Goal: Leave review/rating: Leave review/rating

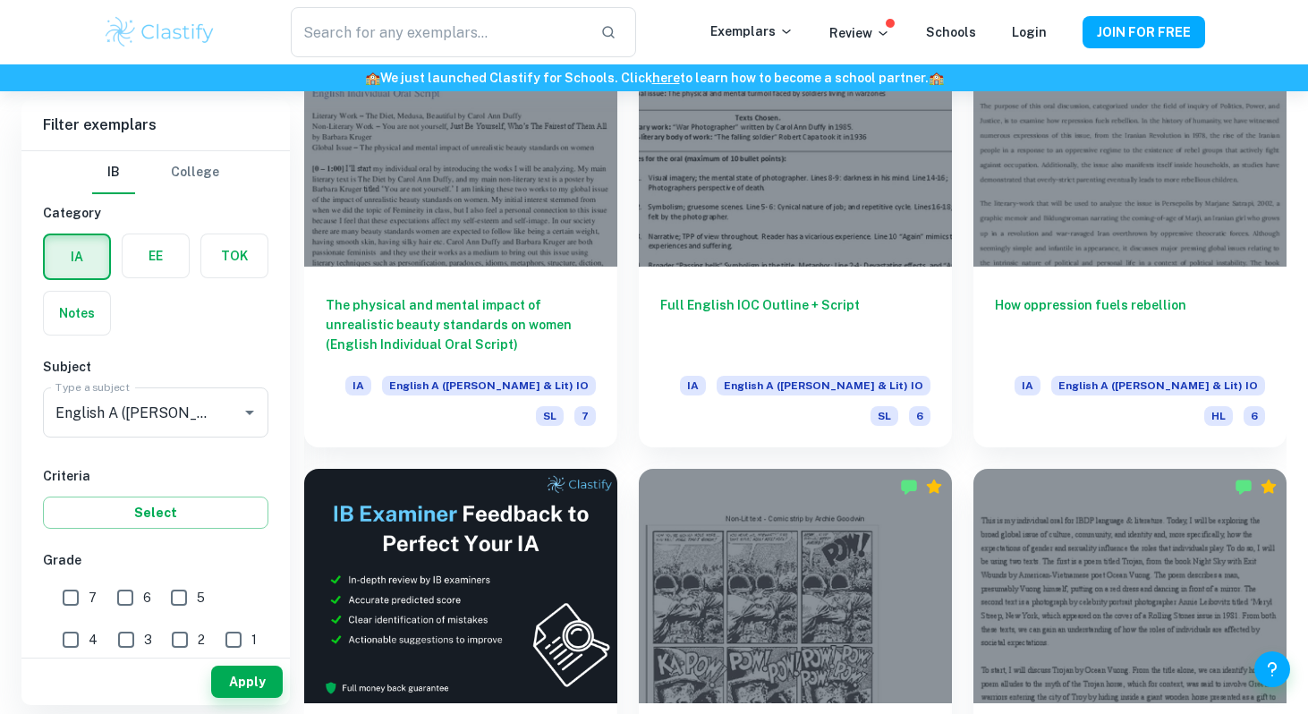
scroll to position [2687, 0]
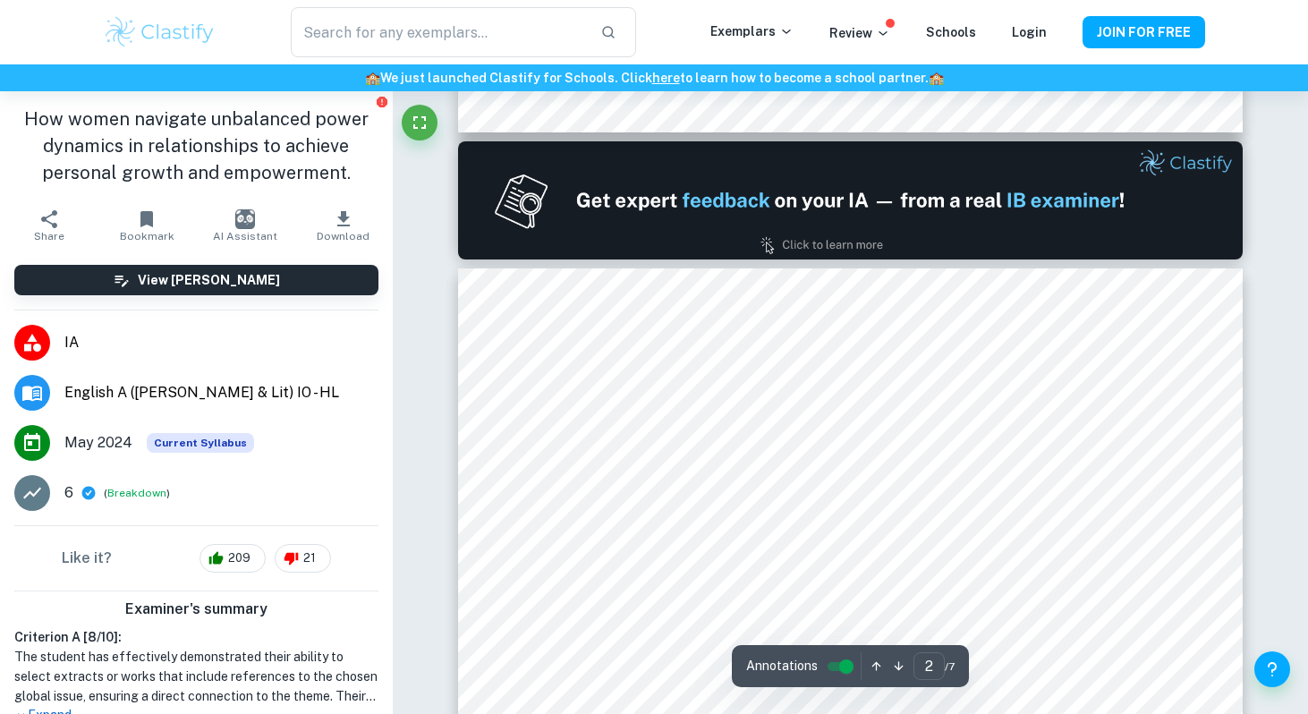
scroll to position [995, 0]
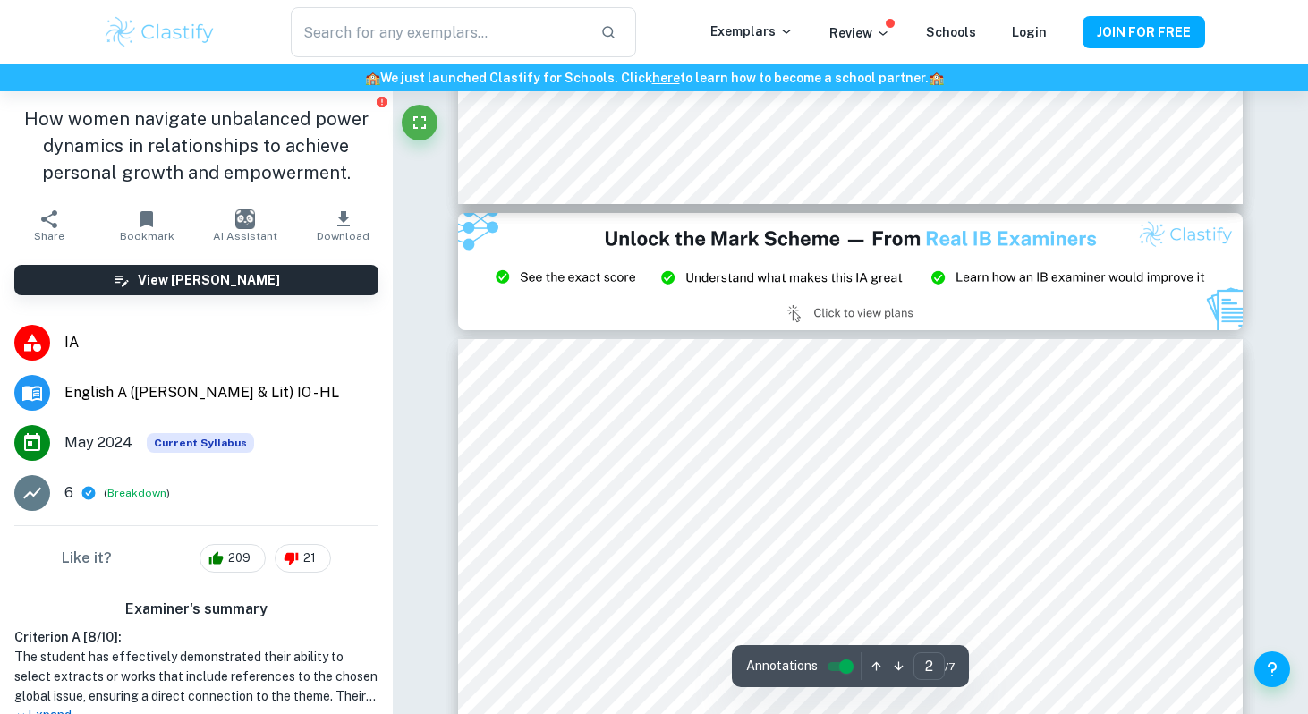
type input "3"
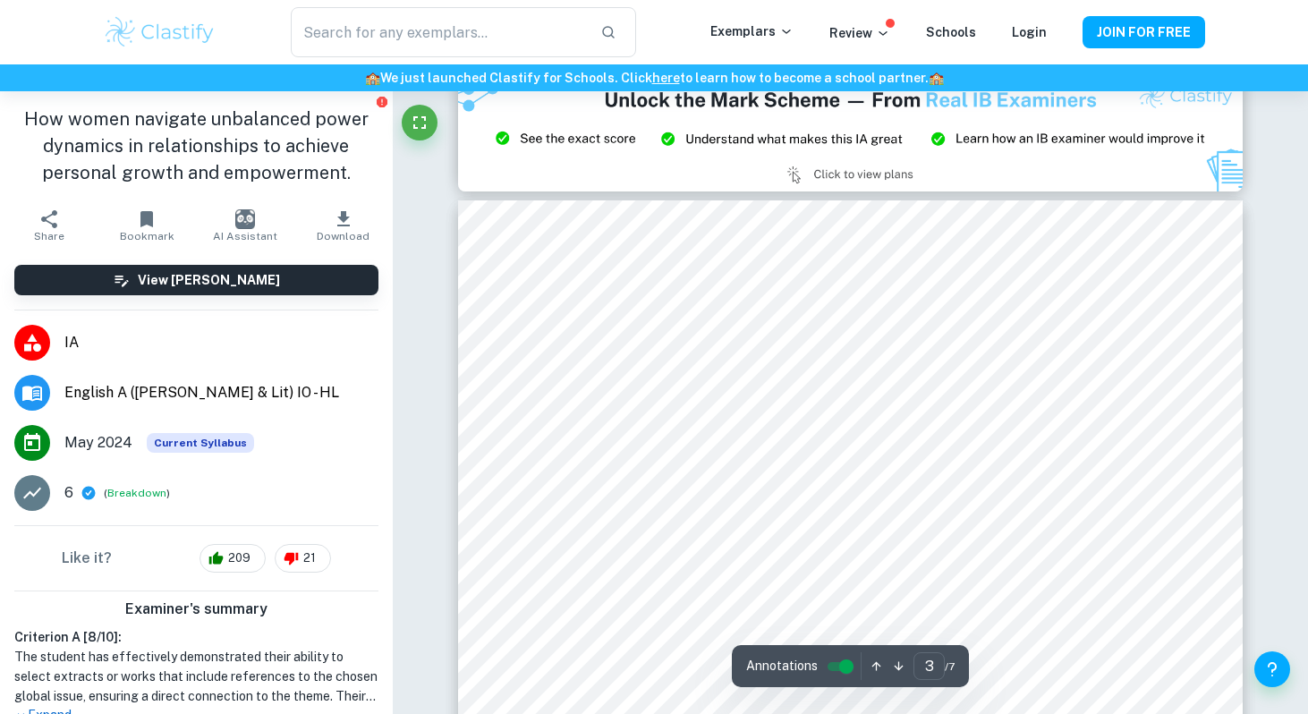
scroll to position [2232, 0]
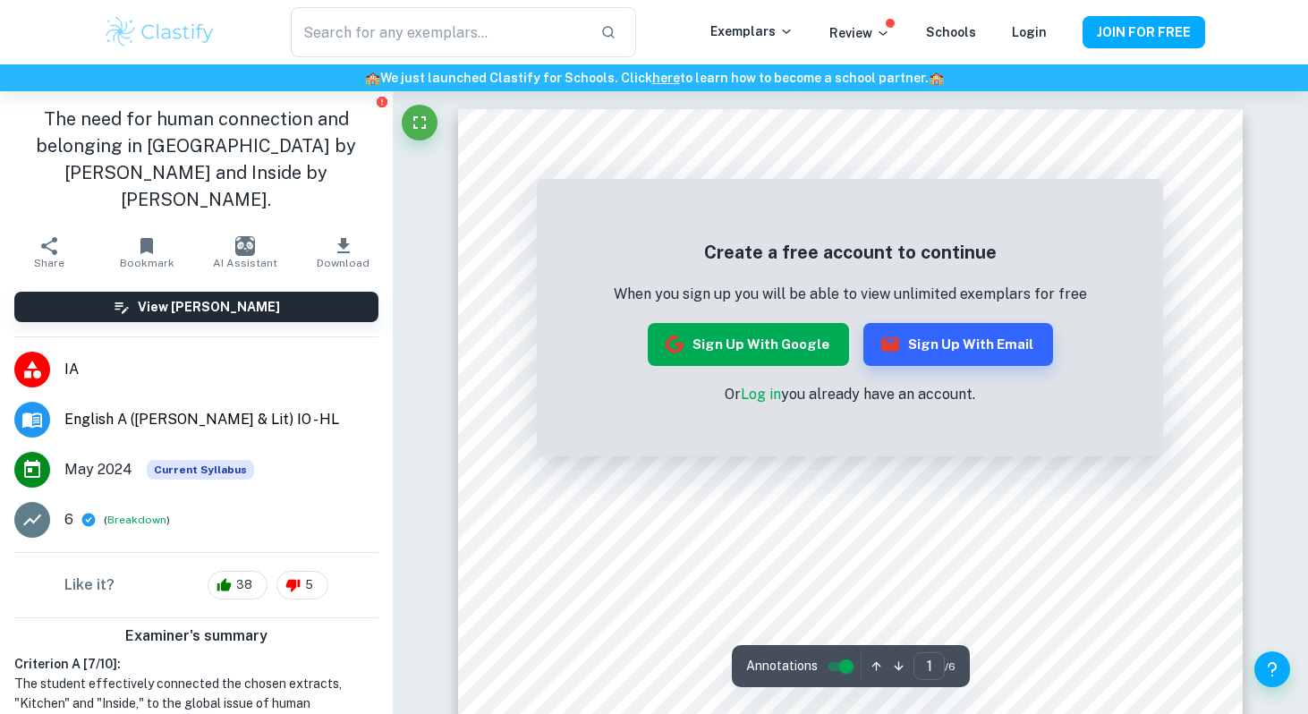
click at [781, 354] on button "Sign up with Google" at bounding box center [748, 344] width 201 height 43
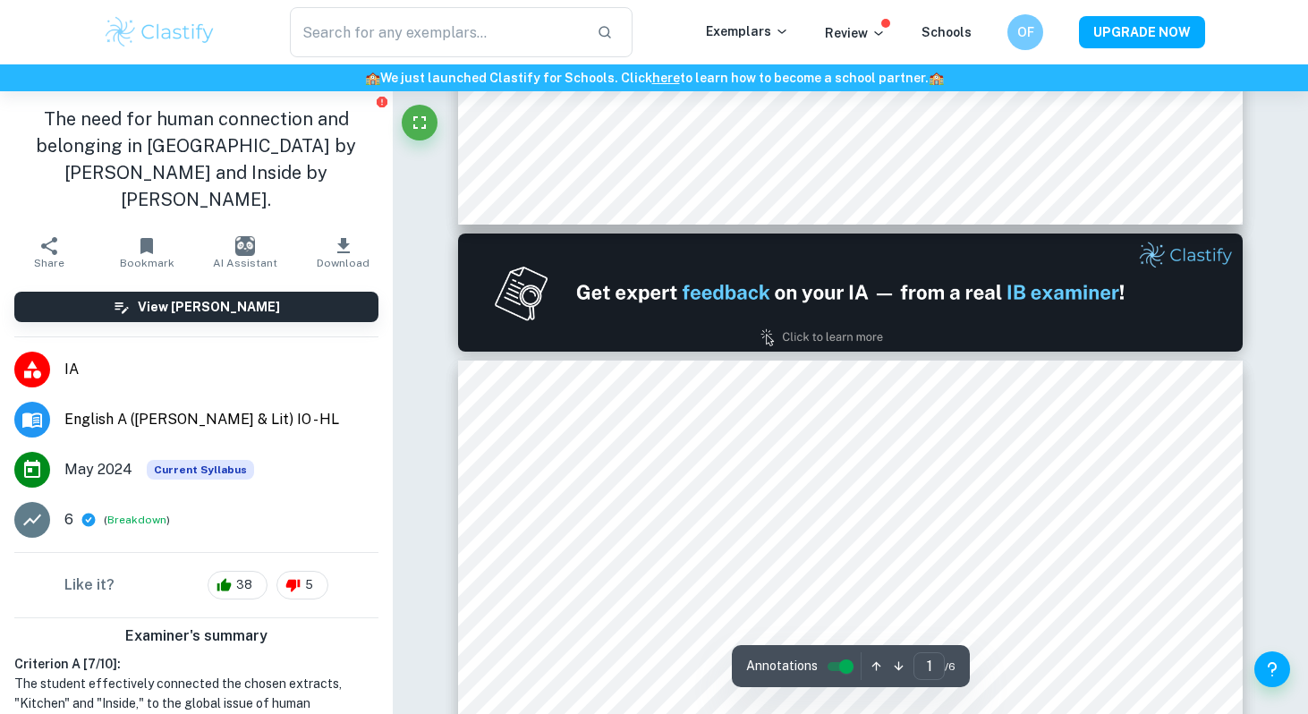
type input "2"
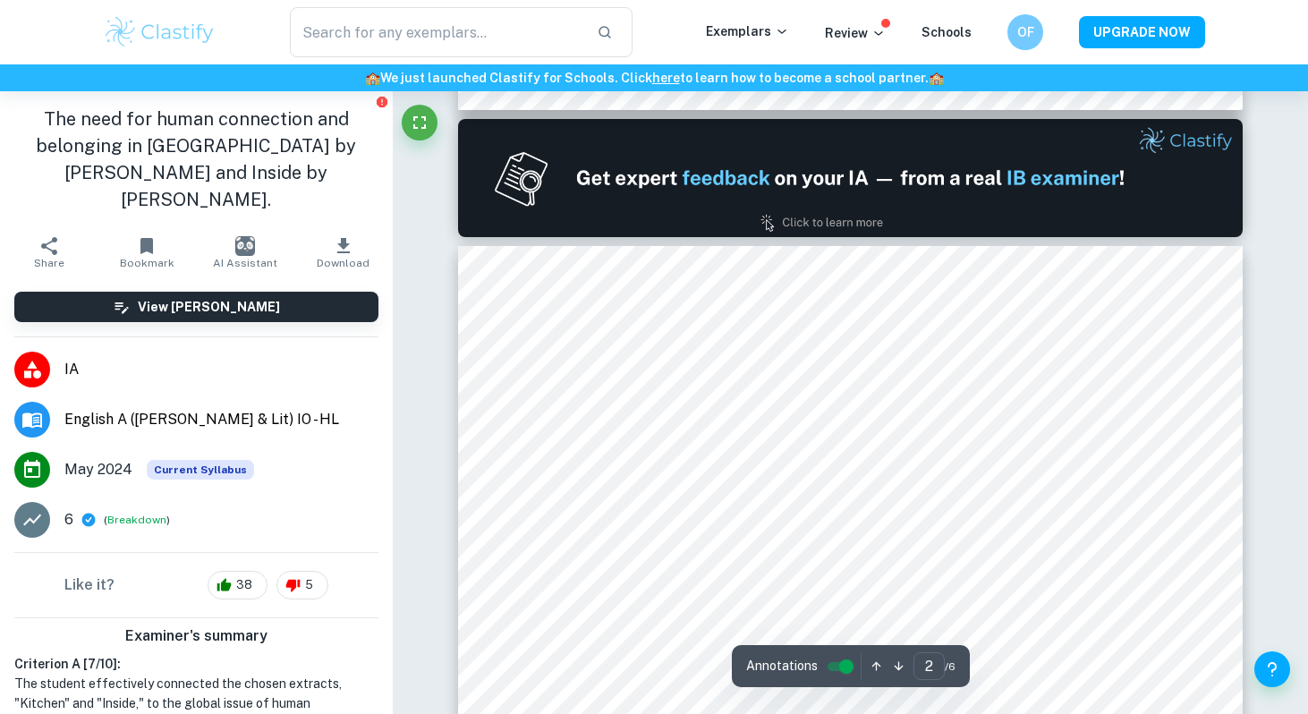
scroll to position [1111, 0]
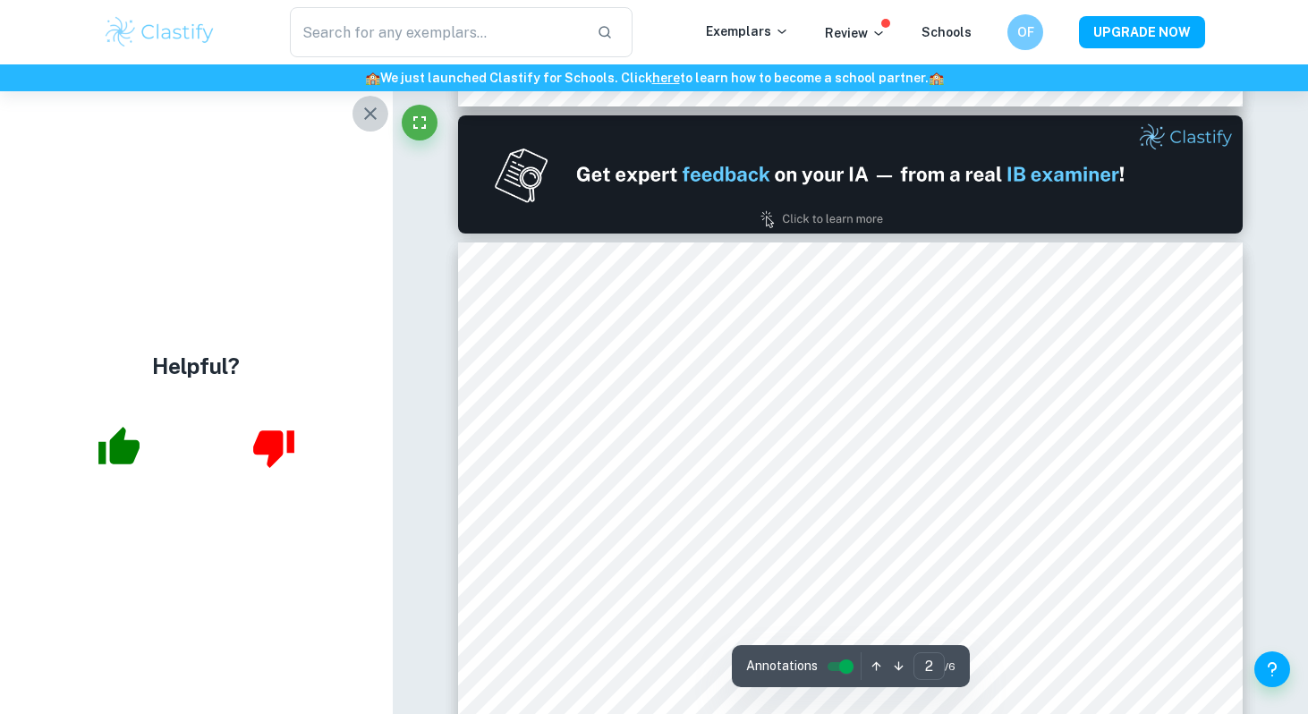
click at [365, 104] on icon "button" at bounding box center [370, 113] width 21 height 21
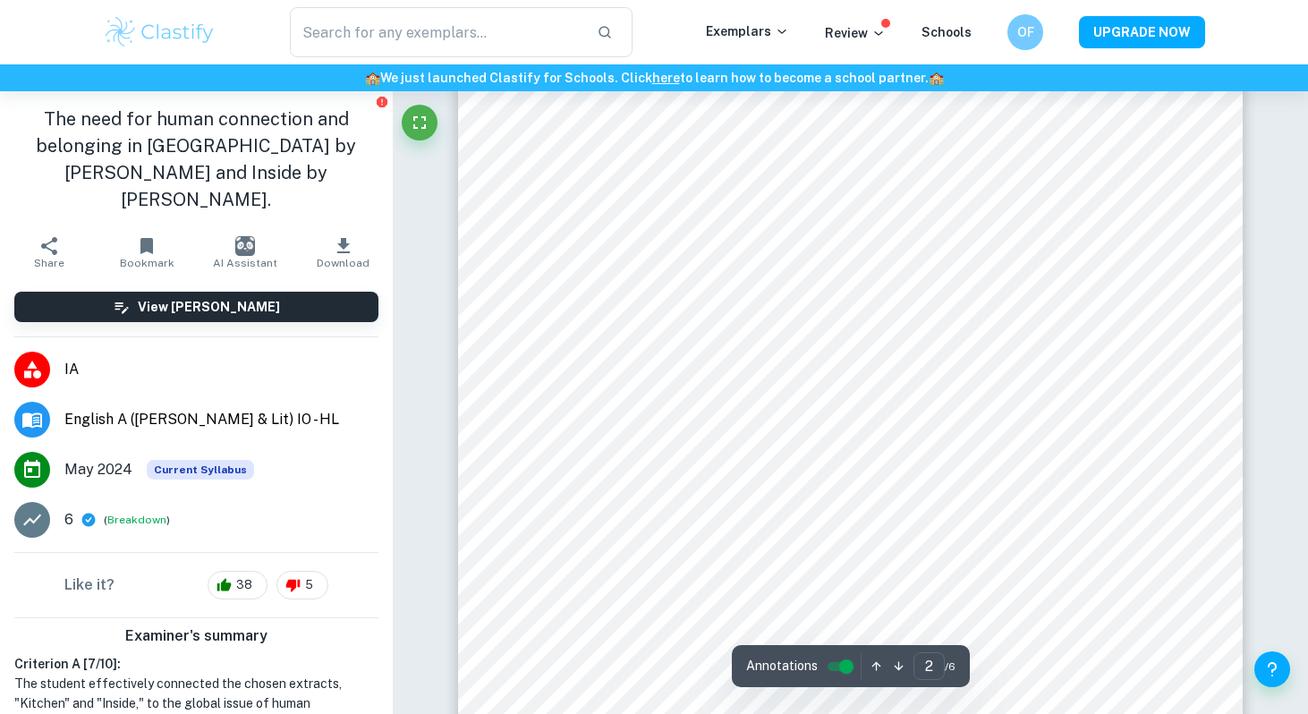
scroll to position [1309, 0]
